Goal: Task Accomplishment & Management: Manage account settings

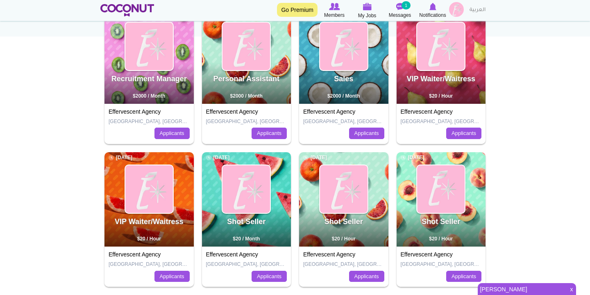
scroll to position [172, 0]
